Goal: Task Accomplishment & Management: Use online tool/utility

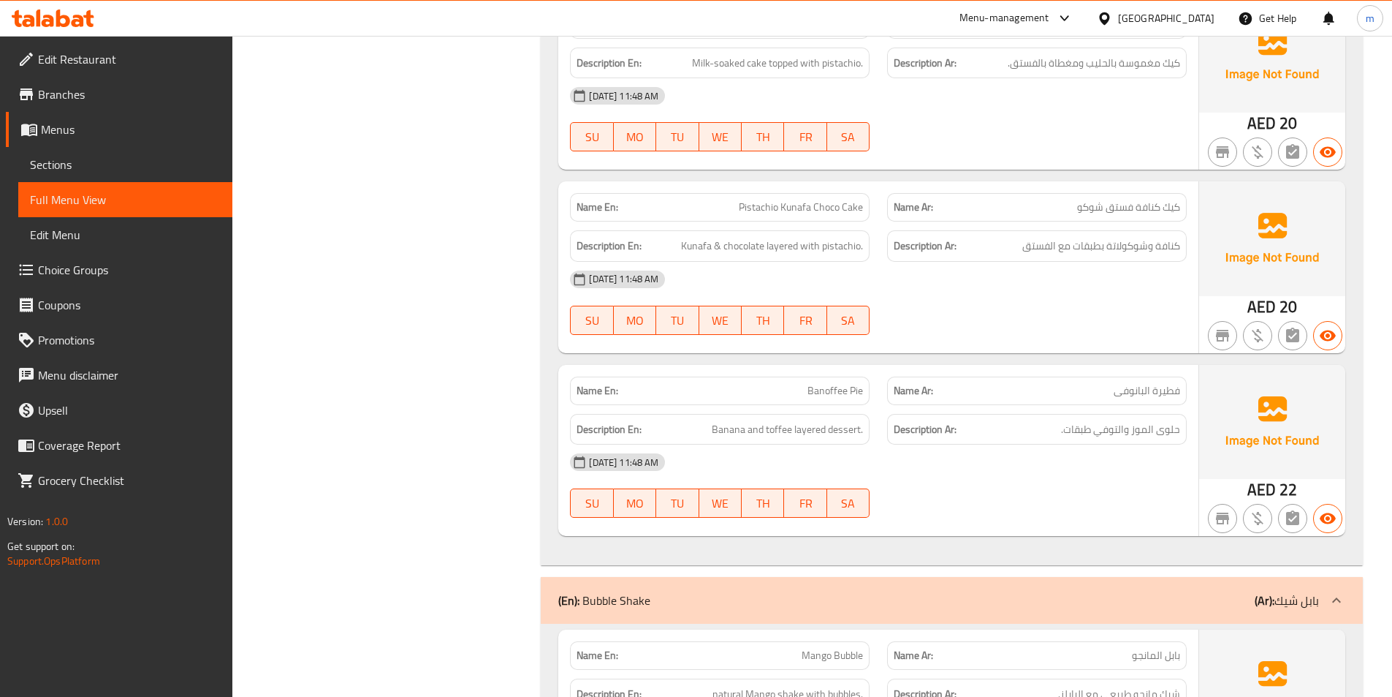
scroll to position [1827, 0]
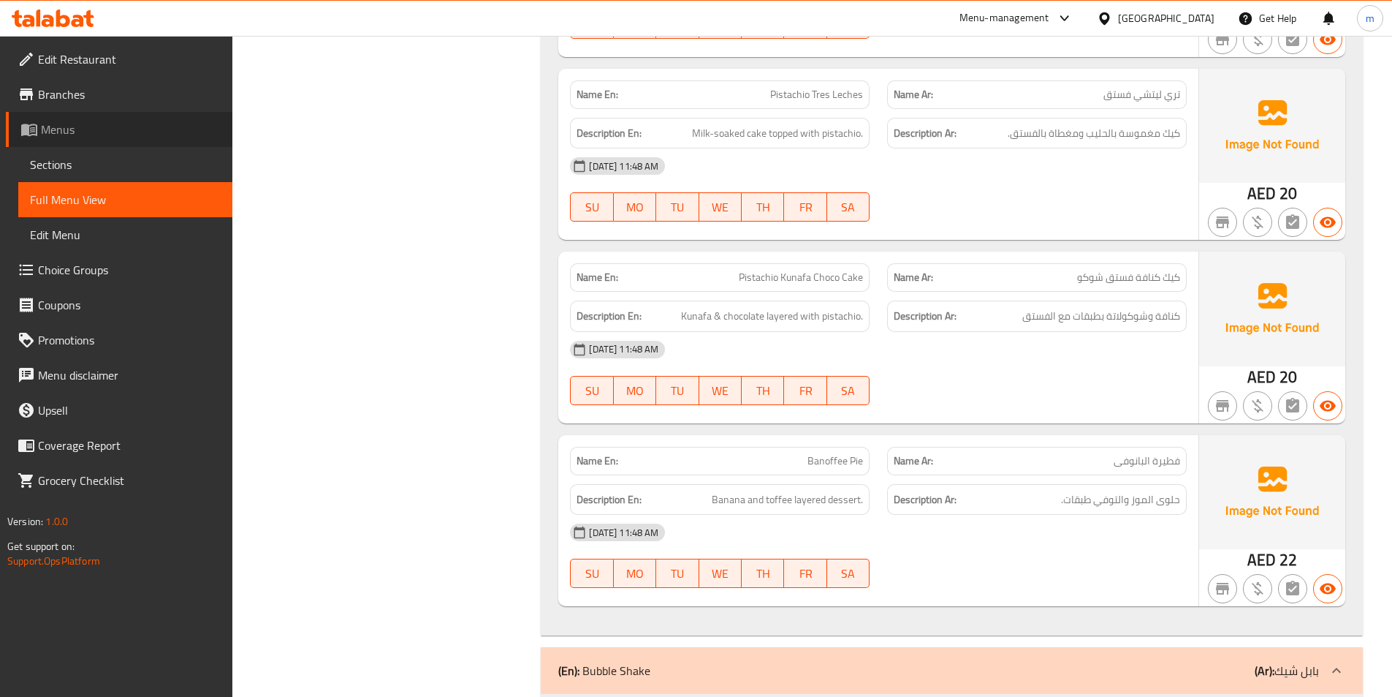
click at [106, 129] on span "Menus" at bounding box center [131, 130] width 180 height 18
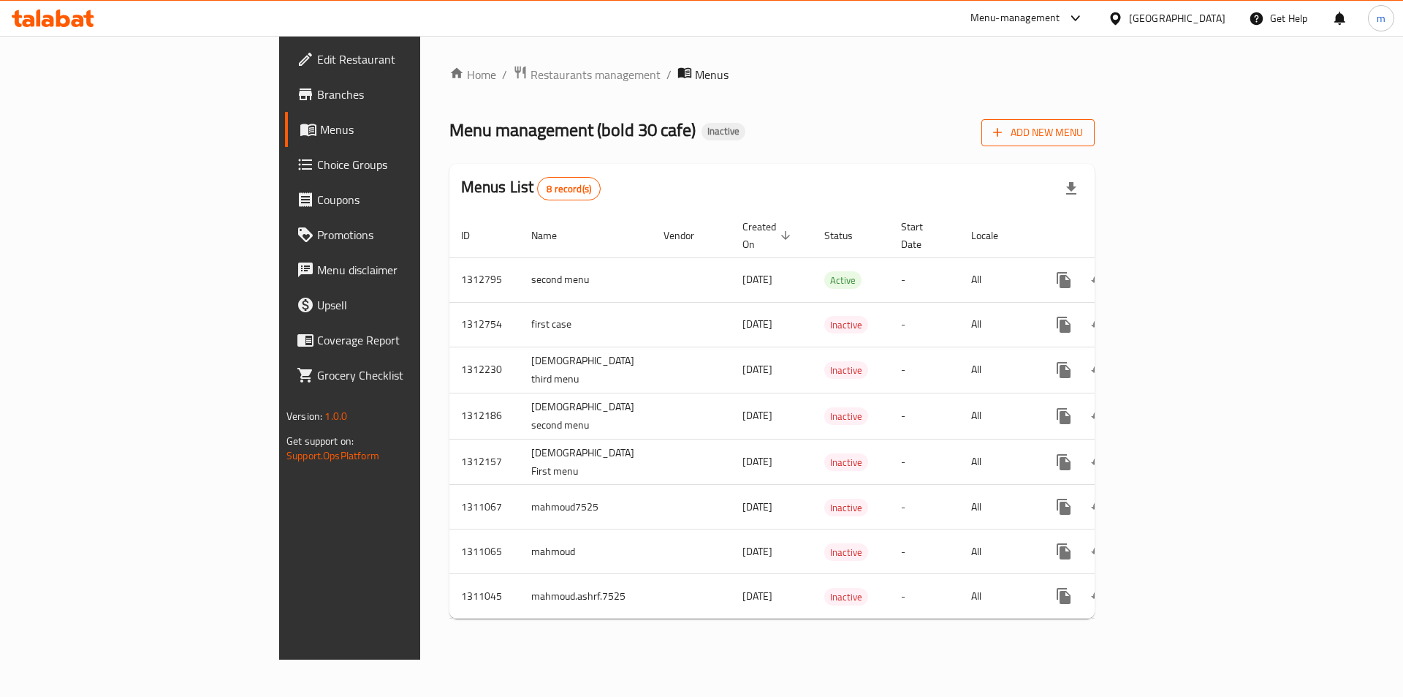
click at [1083, 138] on span "Add New Menu" at bounding box center [1038, 133] width 90 height 18
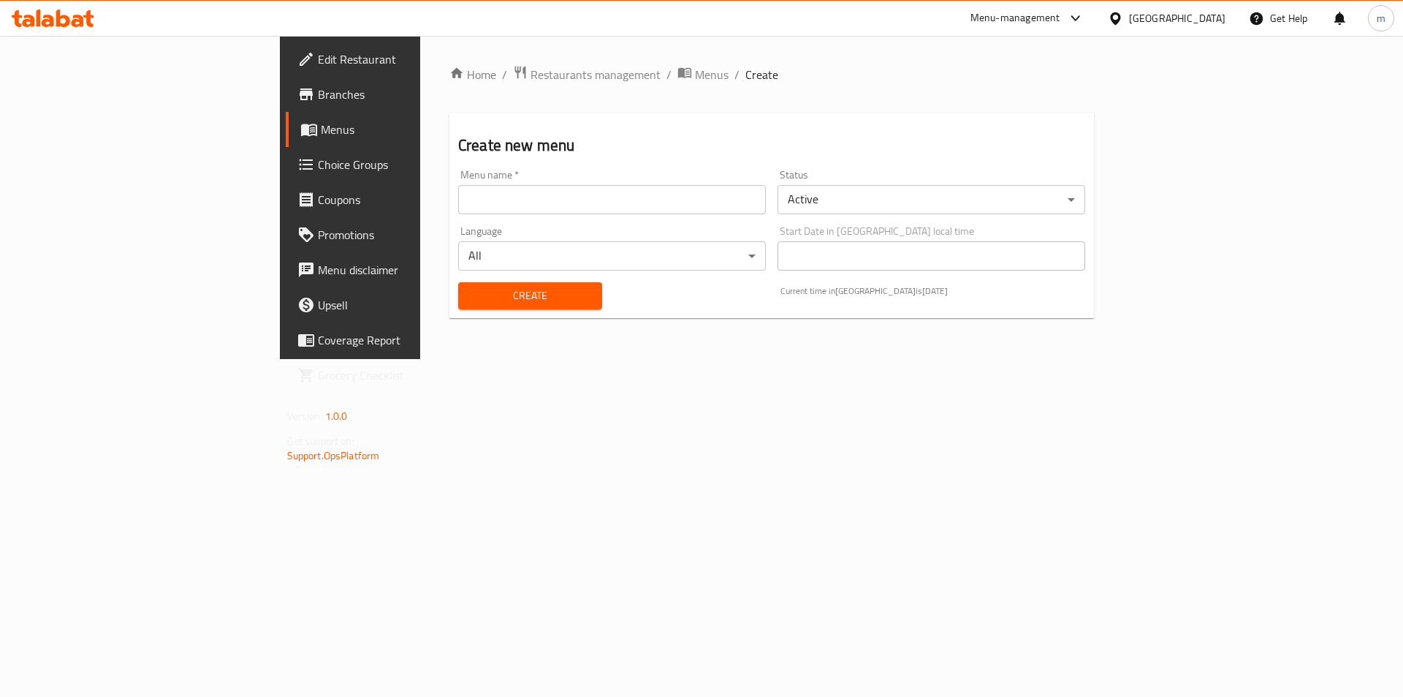
click at [458, 202] on input "text" at bounding box center [612, 199] width 308 height 29
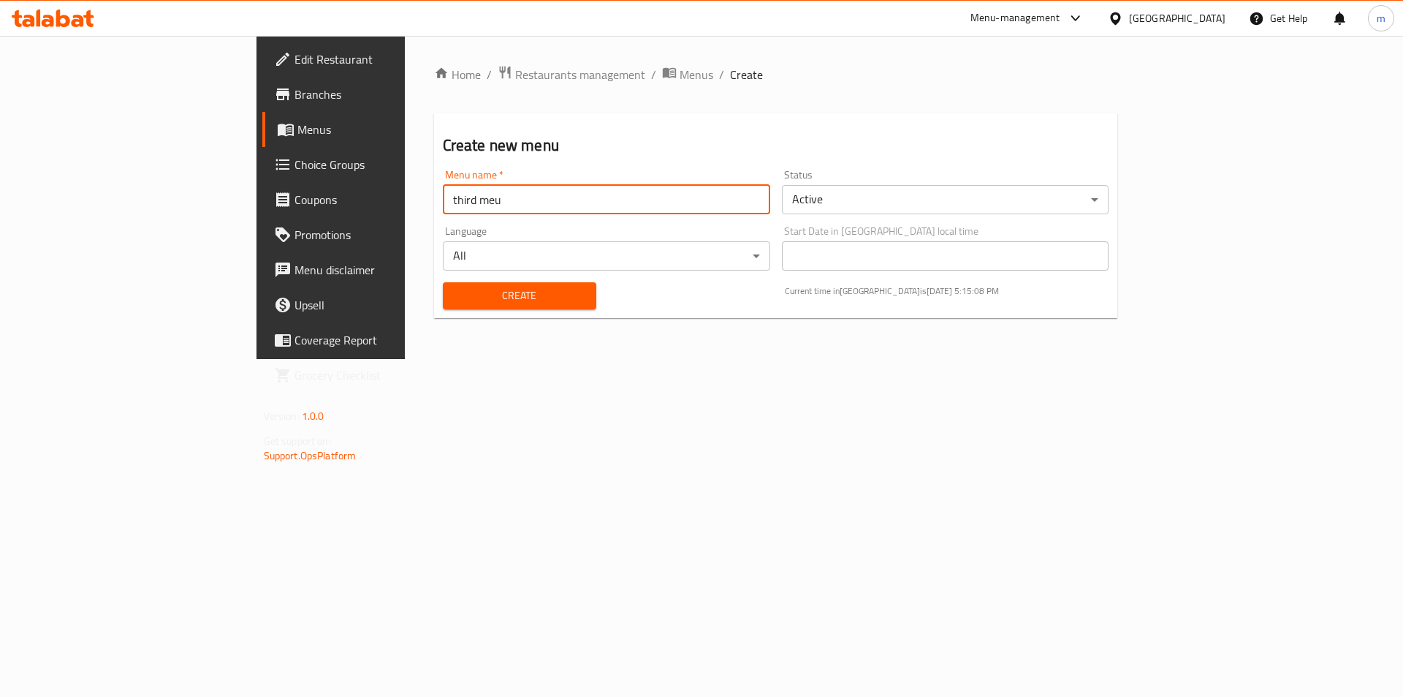
type input "third meu"
click at [477, 291] on span "Create" at bounding box center [520, 295] width 130 height 18
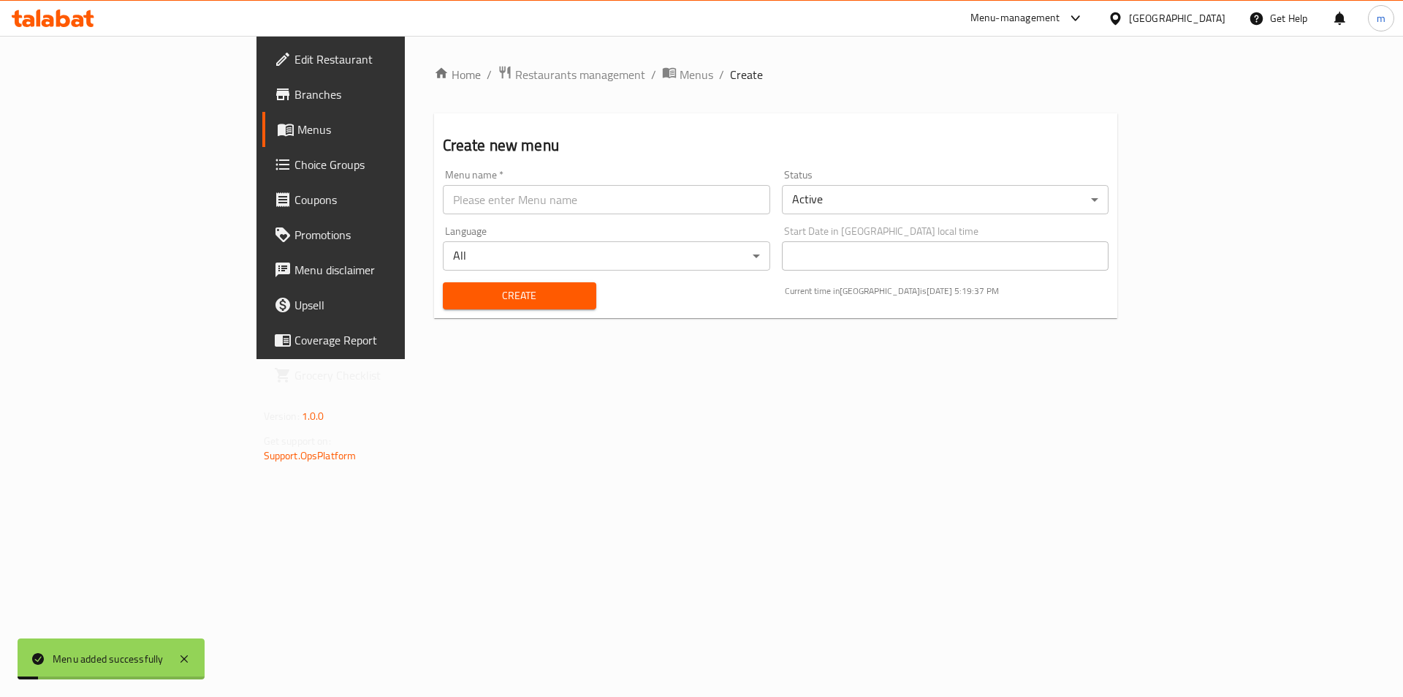
click at [297, 132] on span "Menus" at bounding box center [388, 130] width 182 height 18
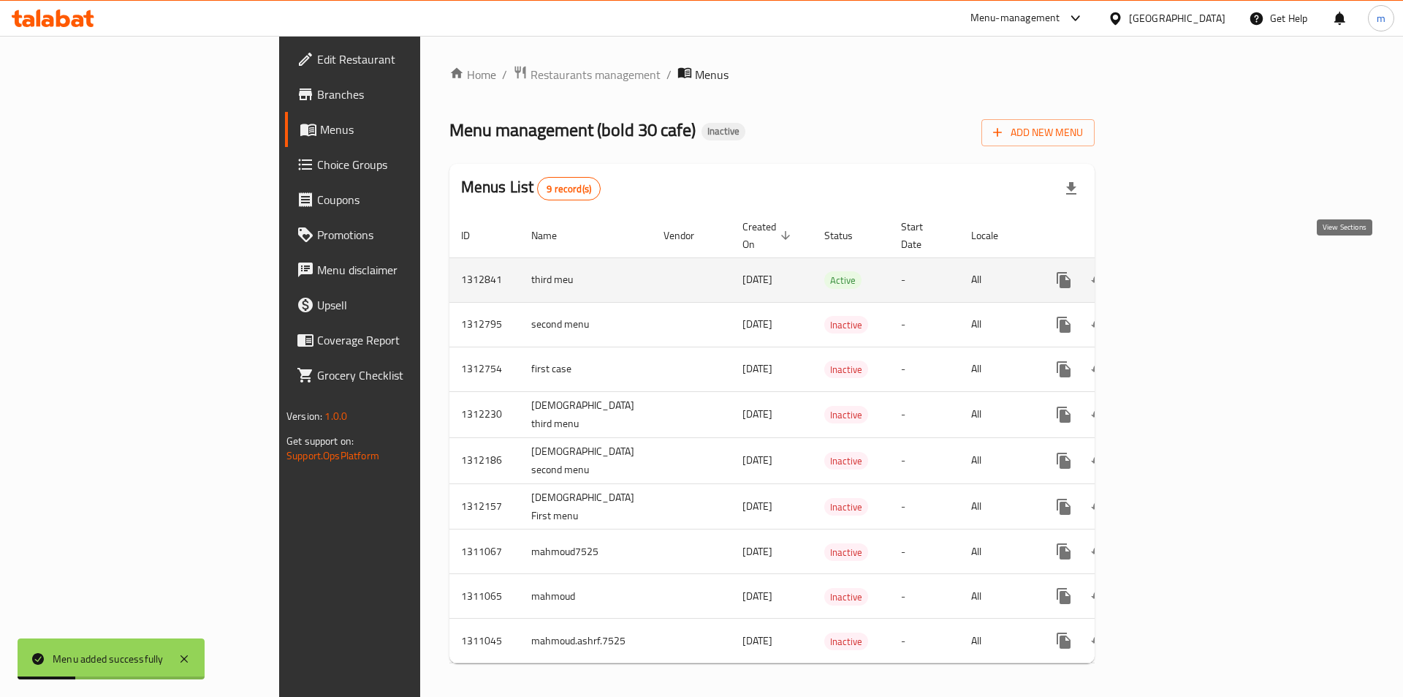
click at [1178, 271] on icon "enhanced table" at bounding box center [1170, 280] width 18 height 18
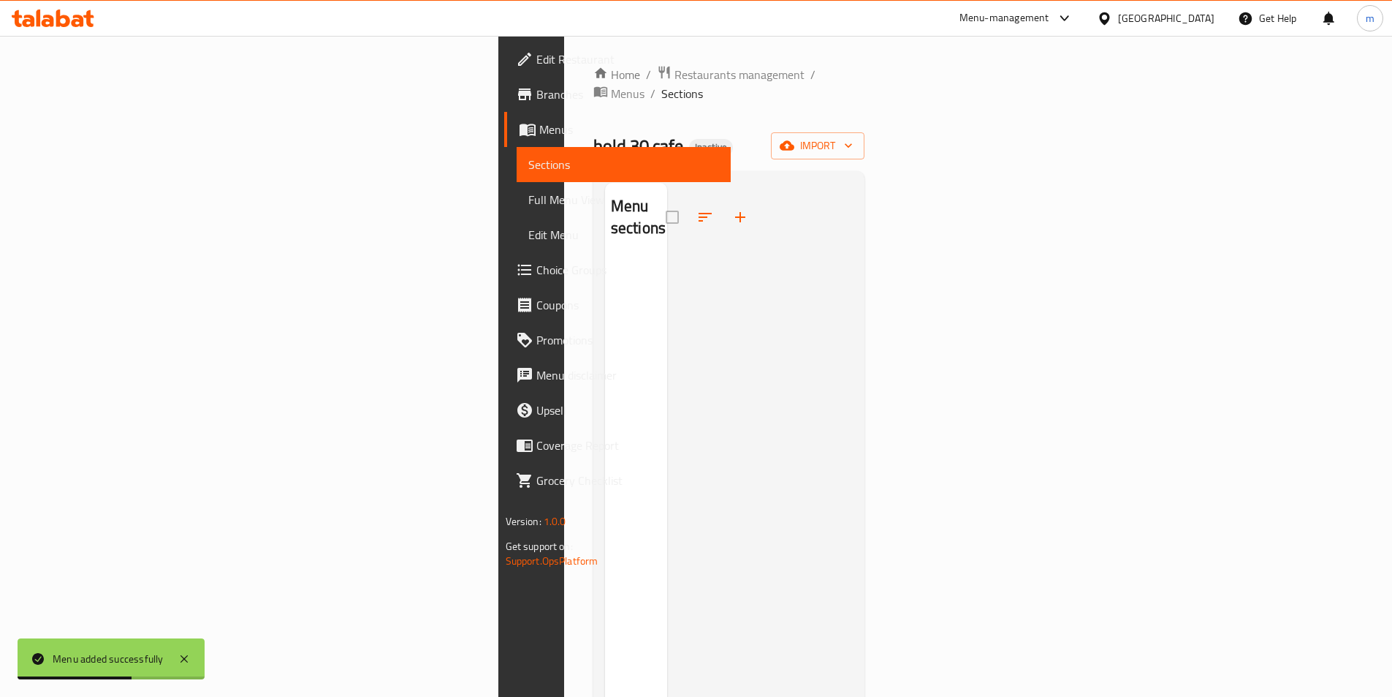
click at [865, 111] on div "Home / Restaurants management / Menus / Sections bold 30 cafe Inactive import M…" at bounding box center [729, 478] width 272 height 826
click at [865, 132] on button "import" at bounding box center [818, 145] width 94 height 27
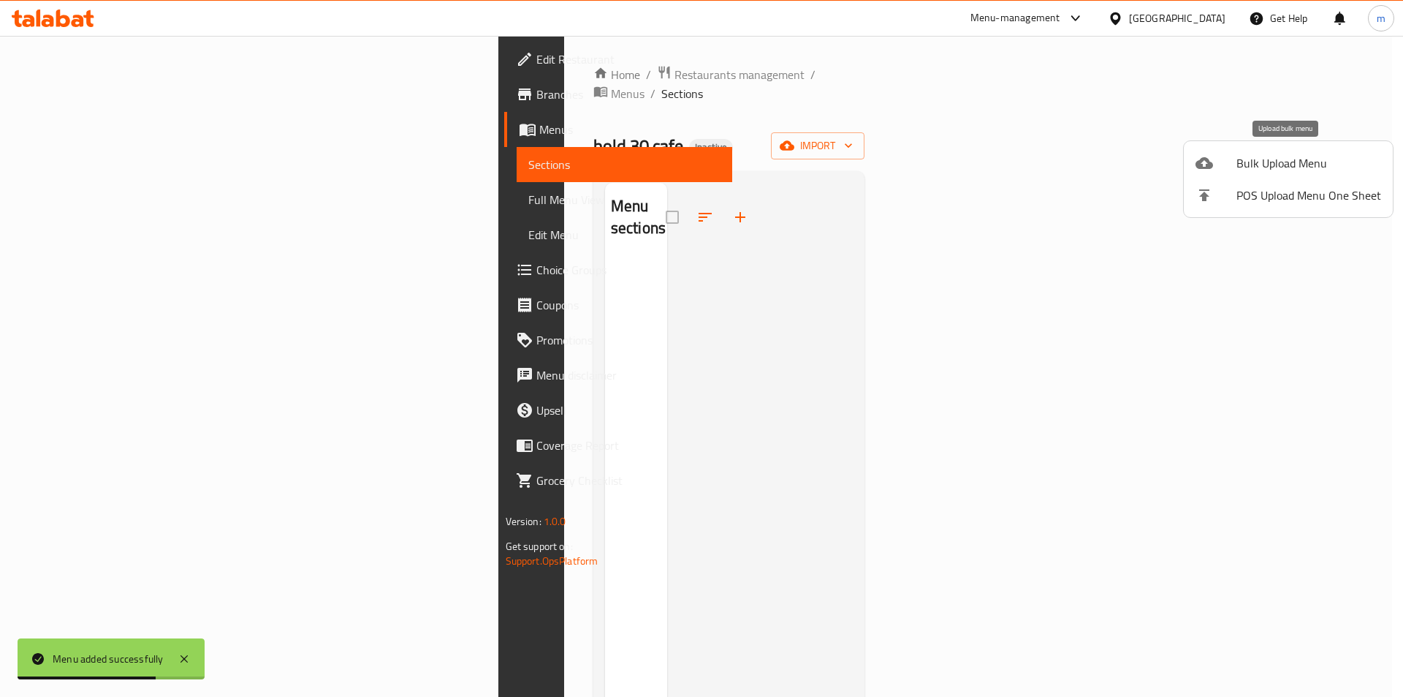
click at [1232, 167] on div at bounding box center [1216, 163] width 41 height 18
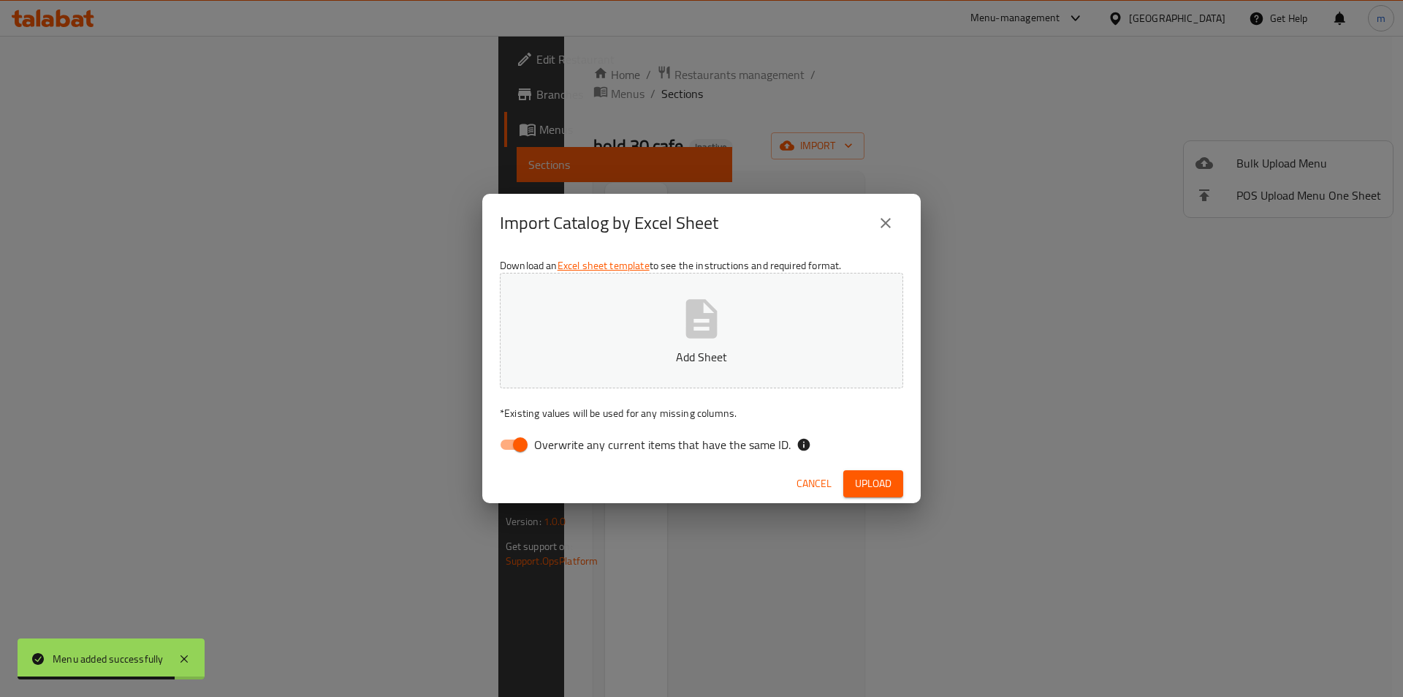
click at [520, 444] on input "Overwrite any current items that have the same ID." at bounding box center [520, 444] width 83 height 28
checkbox input "false"
click at [876, 485] on span "Upload" at bounding box center [873, 483] width 37 height 18
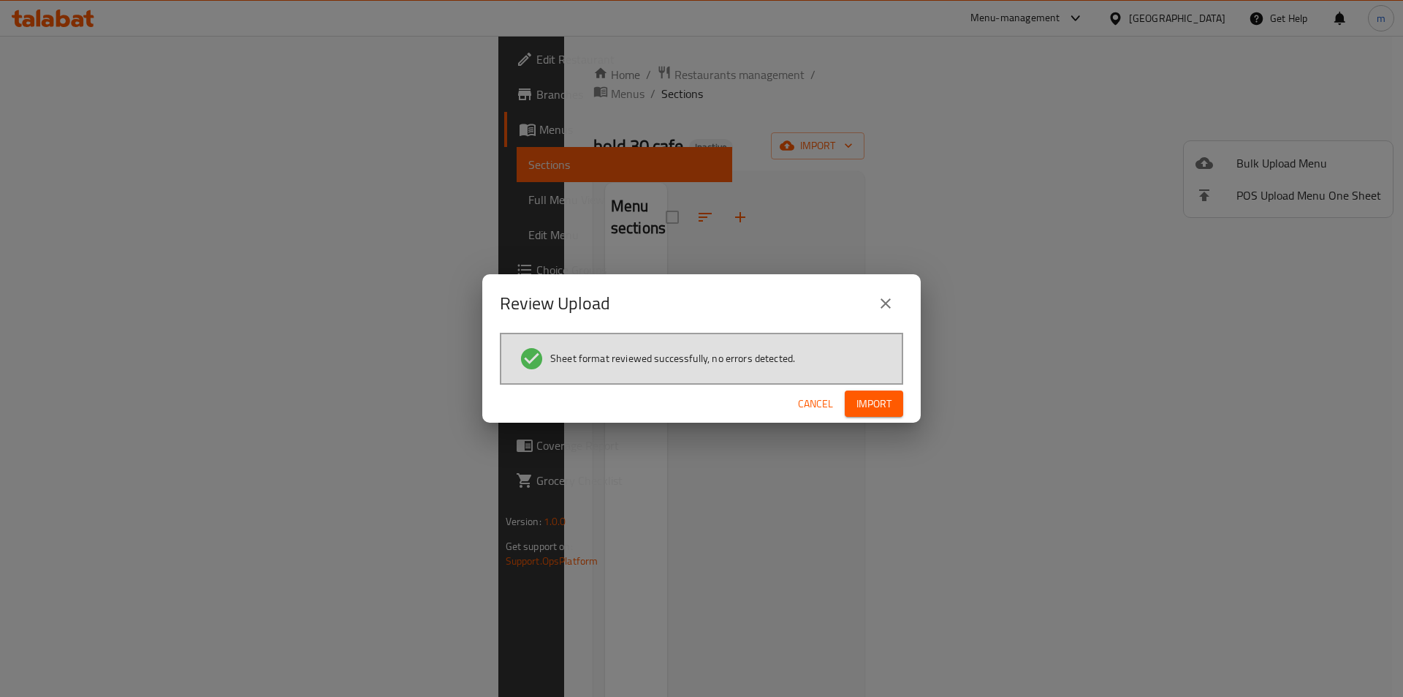
click at [873, 395] on span "Import" at bounding box center [874, 404] width 35 height 18
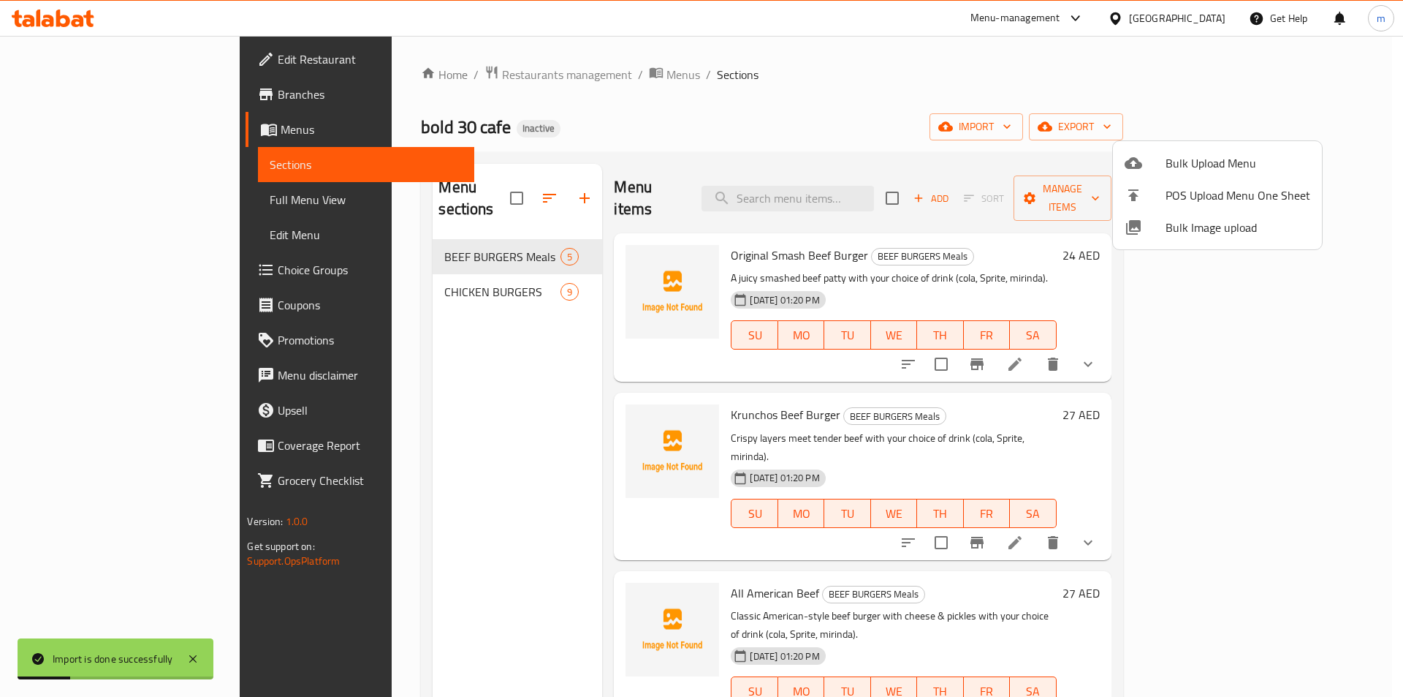
click at [1093, 113] on div at bounding box center [701, 348] width 1403 height 697
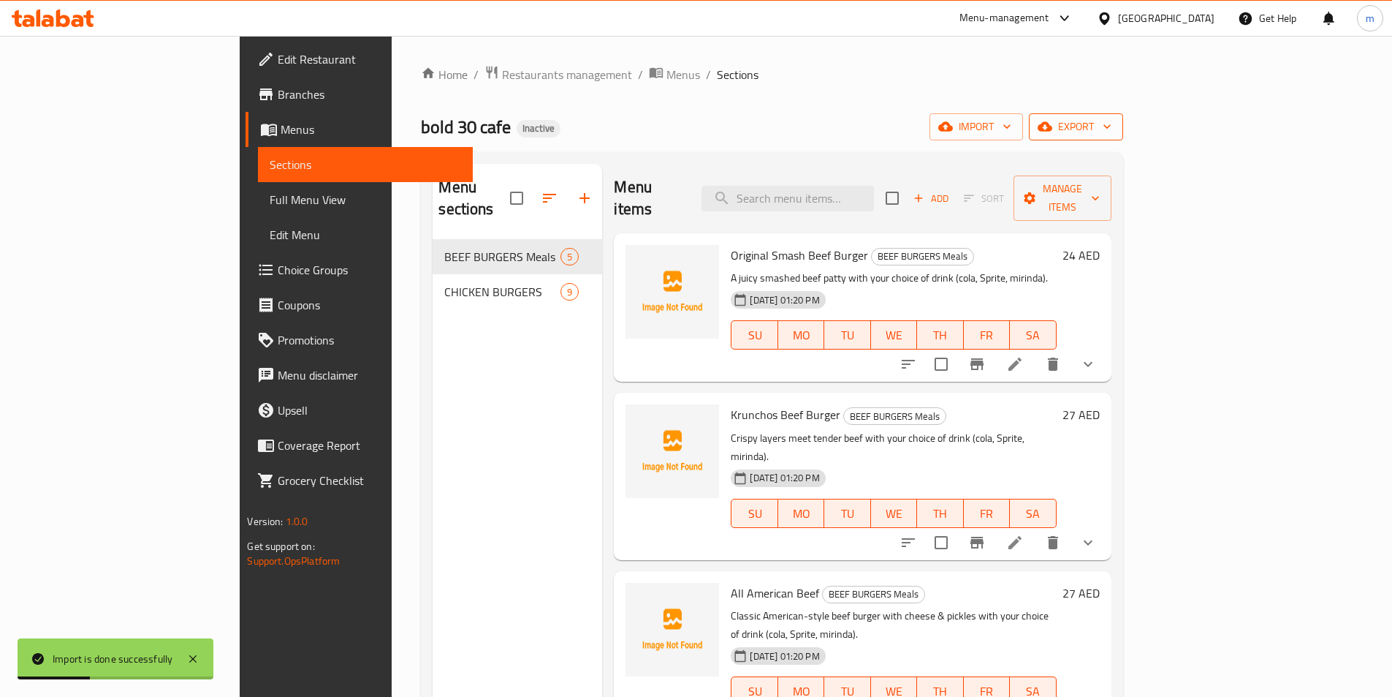
click at [1052, 124] on icon "button" at bounding box center [1045, 127] width 15 height 10
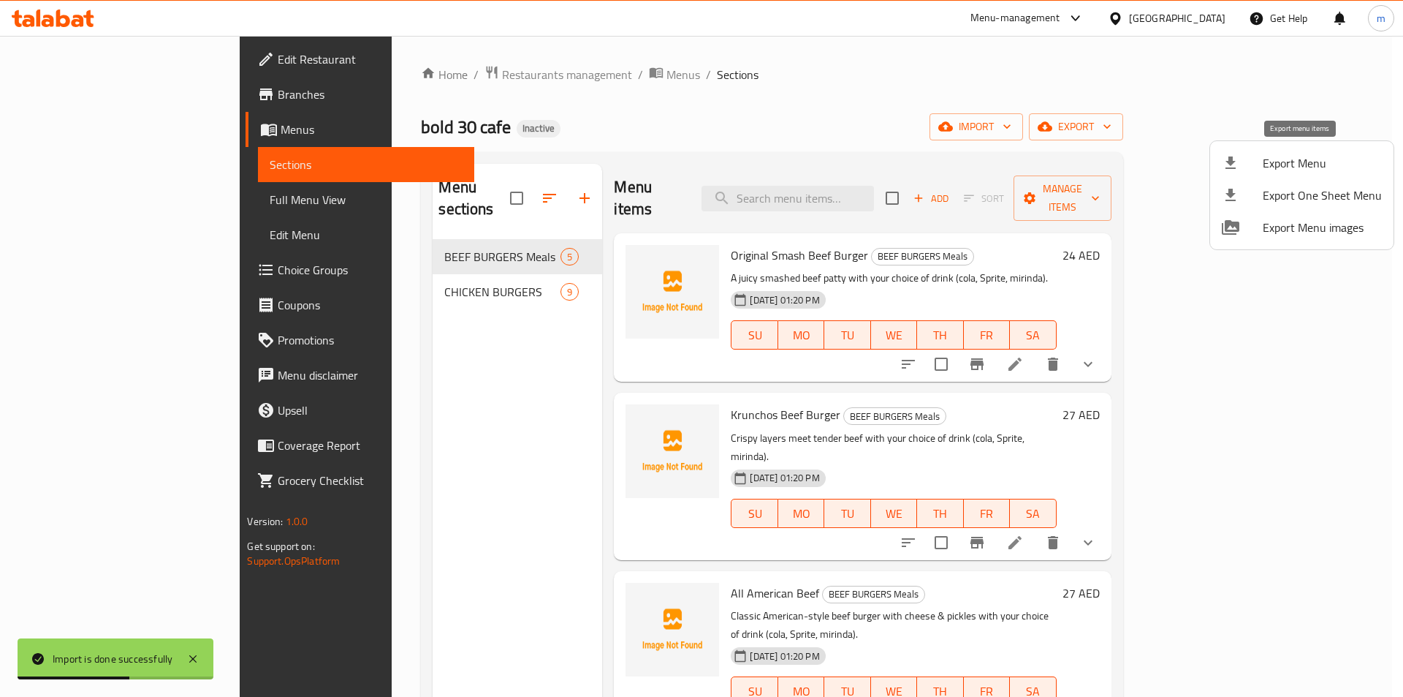
click at [1305, 158] on span "Export Menu" at bounding box center [1322, 163] width 119 height 18
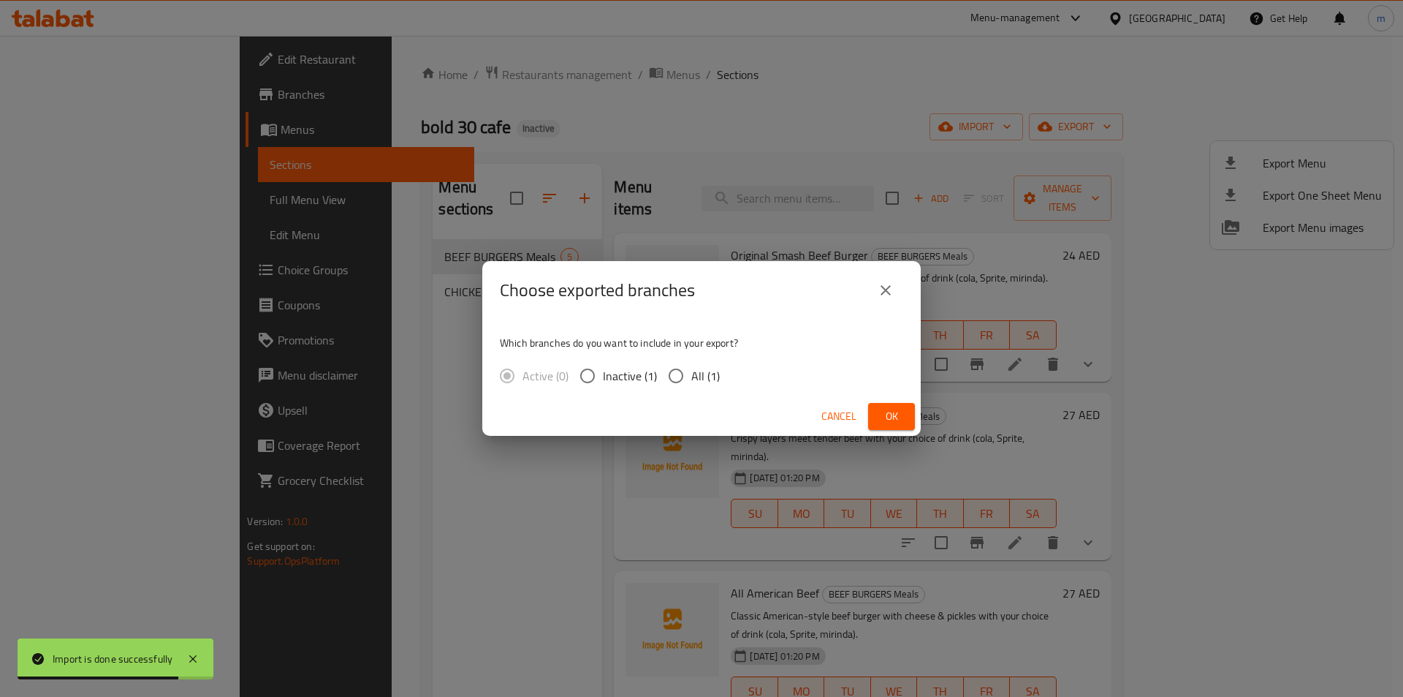
click at [675, 378] on input "All (1)" at bounding box center [676, 375] width 31 height 31
radio input "true"
click at [887, 417] on span "Ok" at bounding box center [891, 416] width 23 height 18
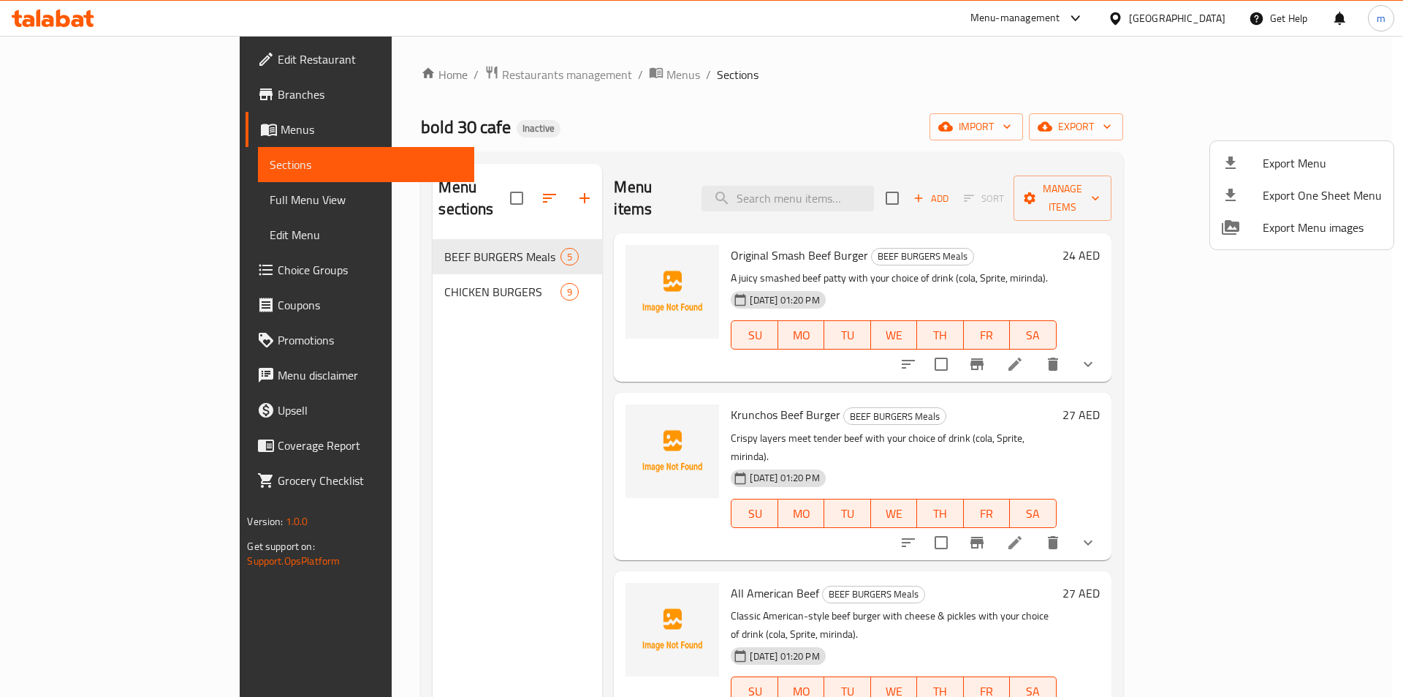
click at [75, 199] on div at bounding box center [701, 348] width 1403 height 697
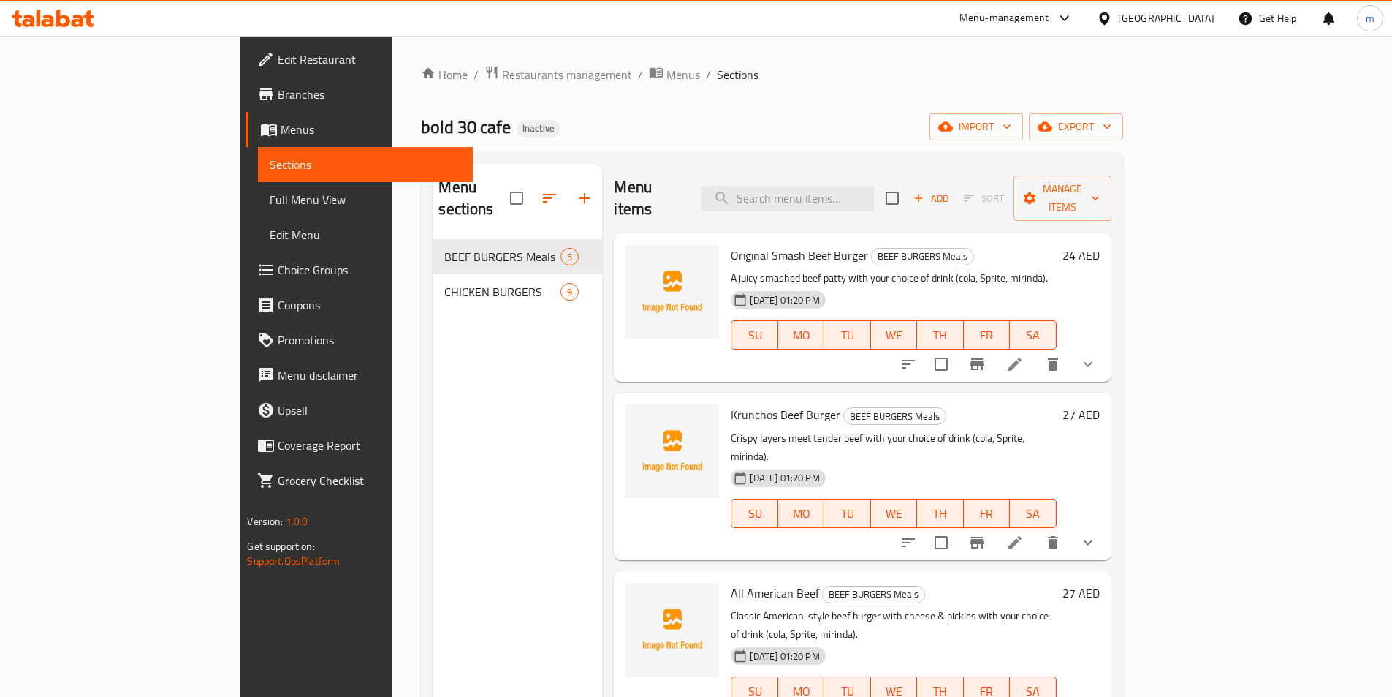
click at [270, 199] on span "Full Menu View" at bounding box center [365, 200] width 191 height 18
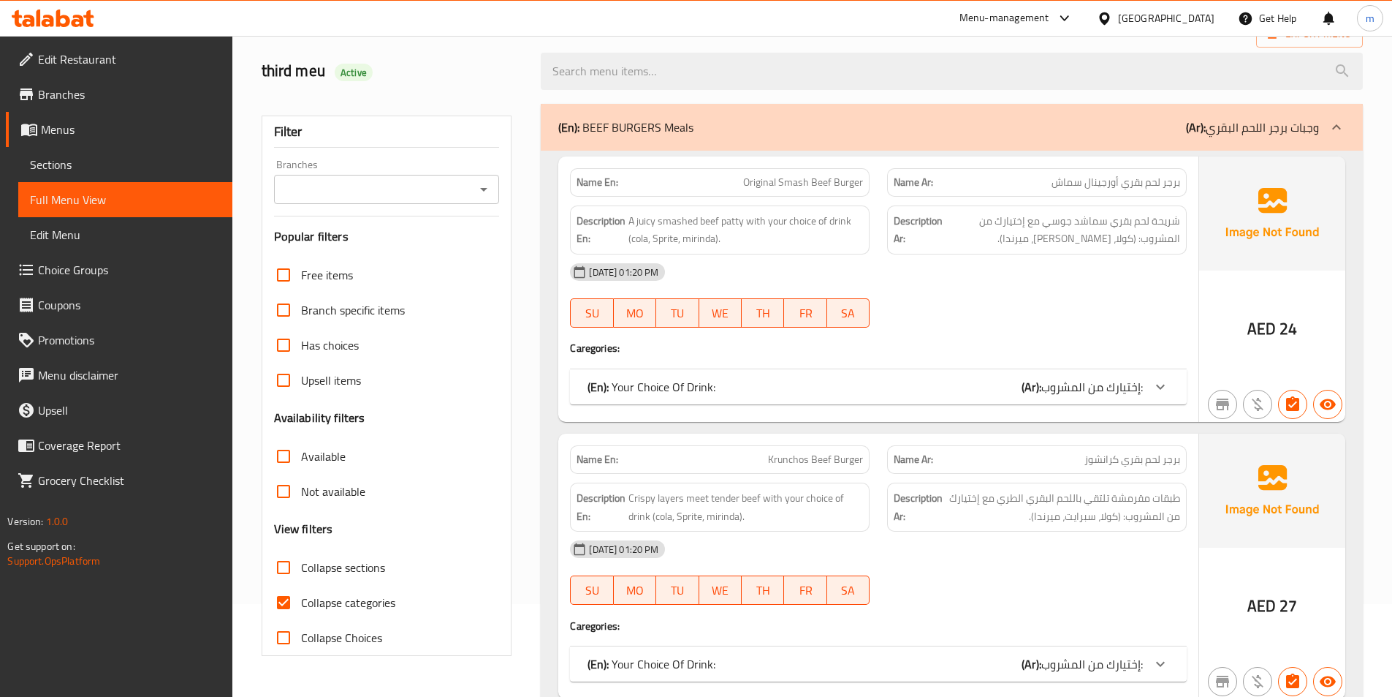
scroll to position [219, 0]
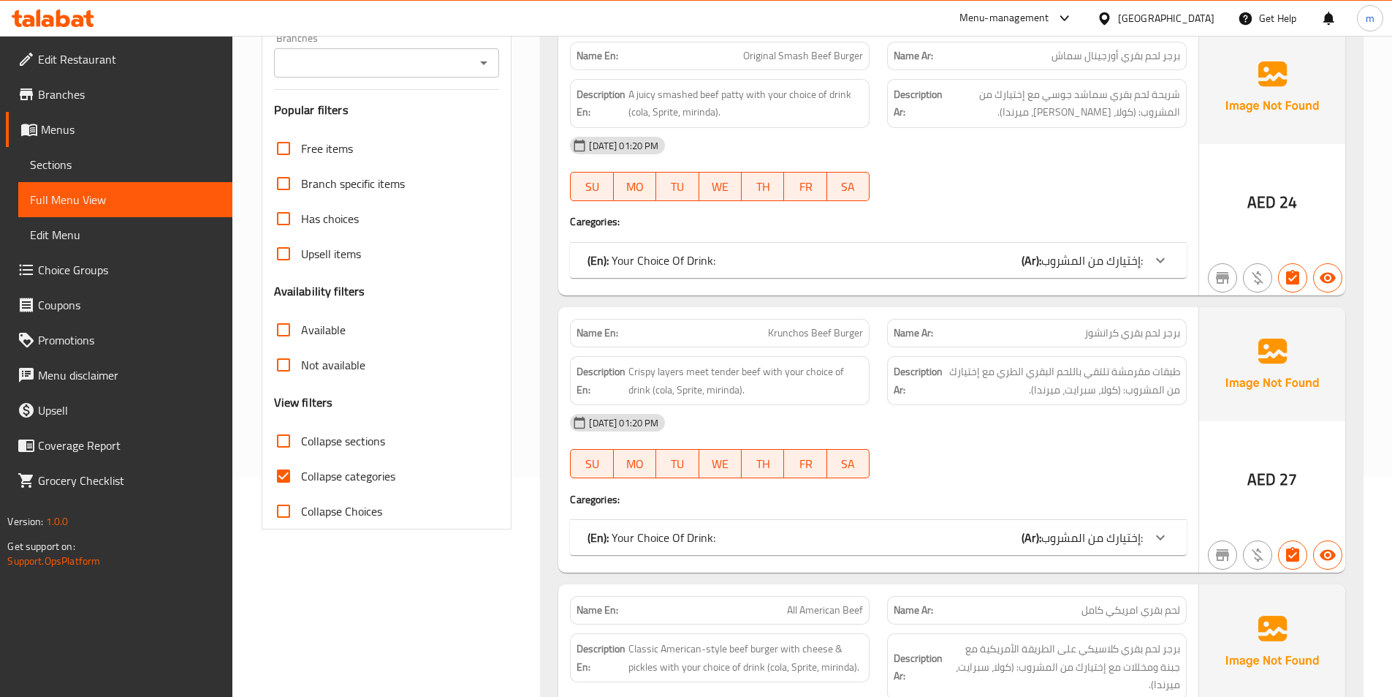
click at [286, 471] on input "Collapse categories" at bounding box center [283, 475] width 35 height 35
checkbox input "false"
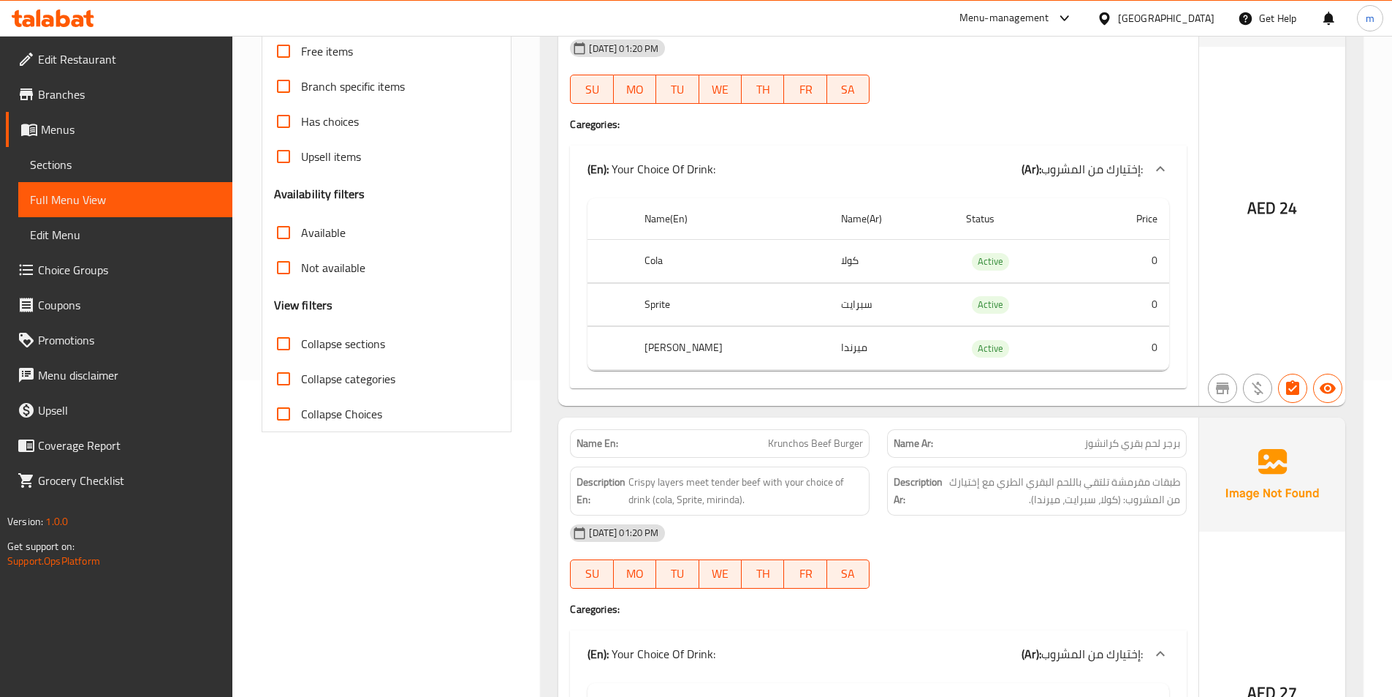
scroll to position [131, 0]
